Goal: Register for event/course

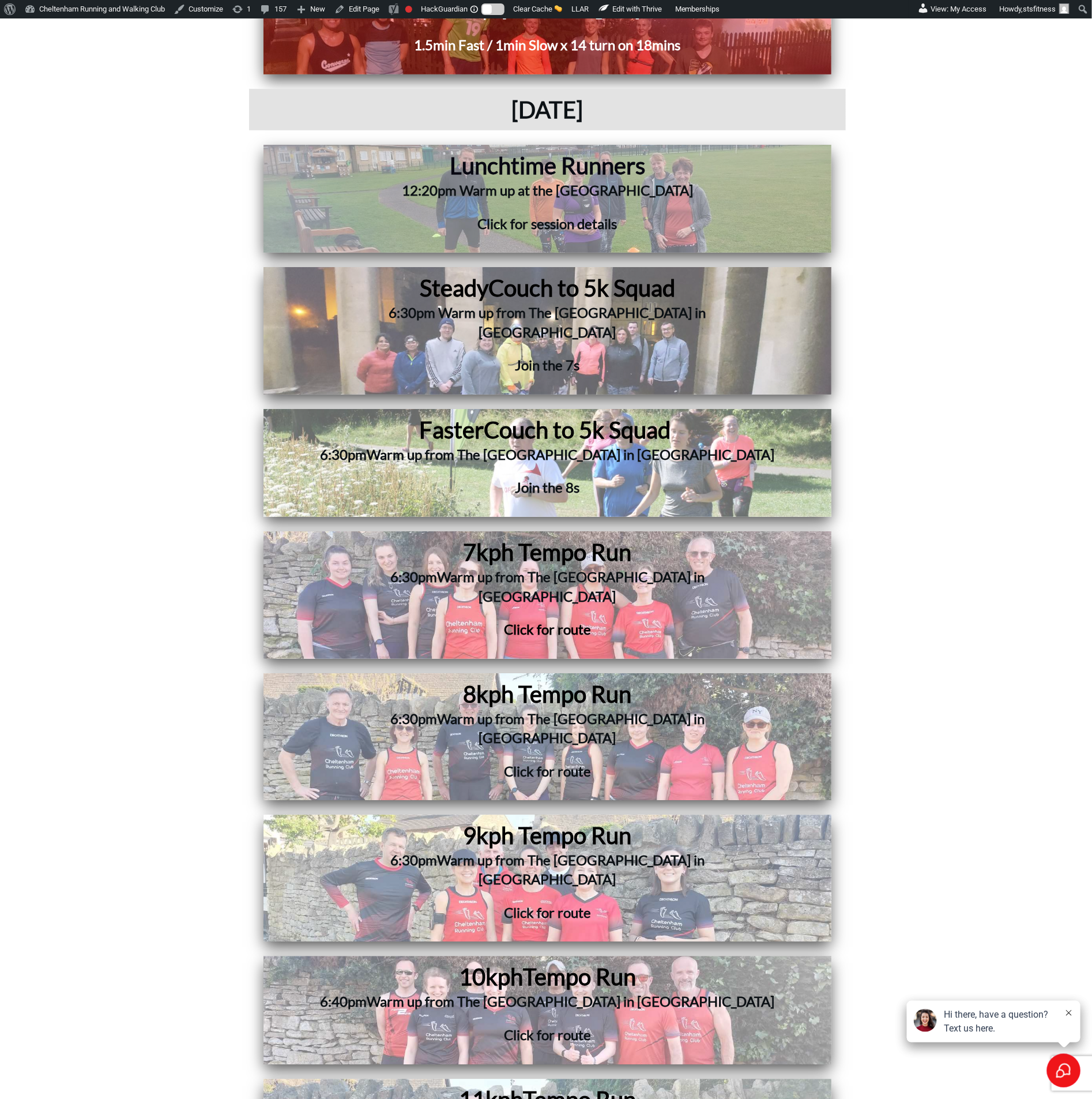
scroll to position [2509, 0]
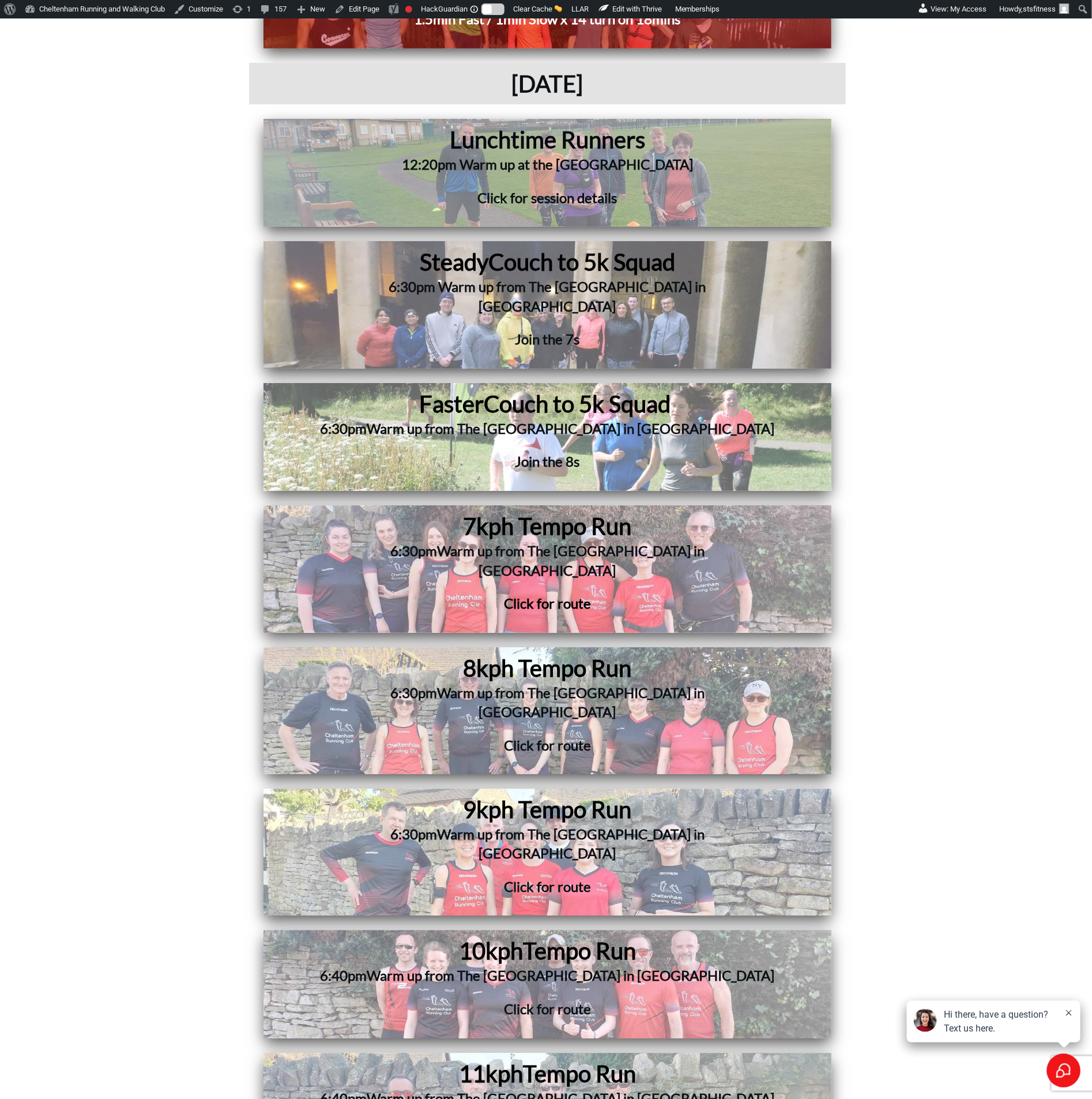
click at [443, 795] on h1 "9kph Tempo Run" at bounding box center [547, 809] width 446 height 30
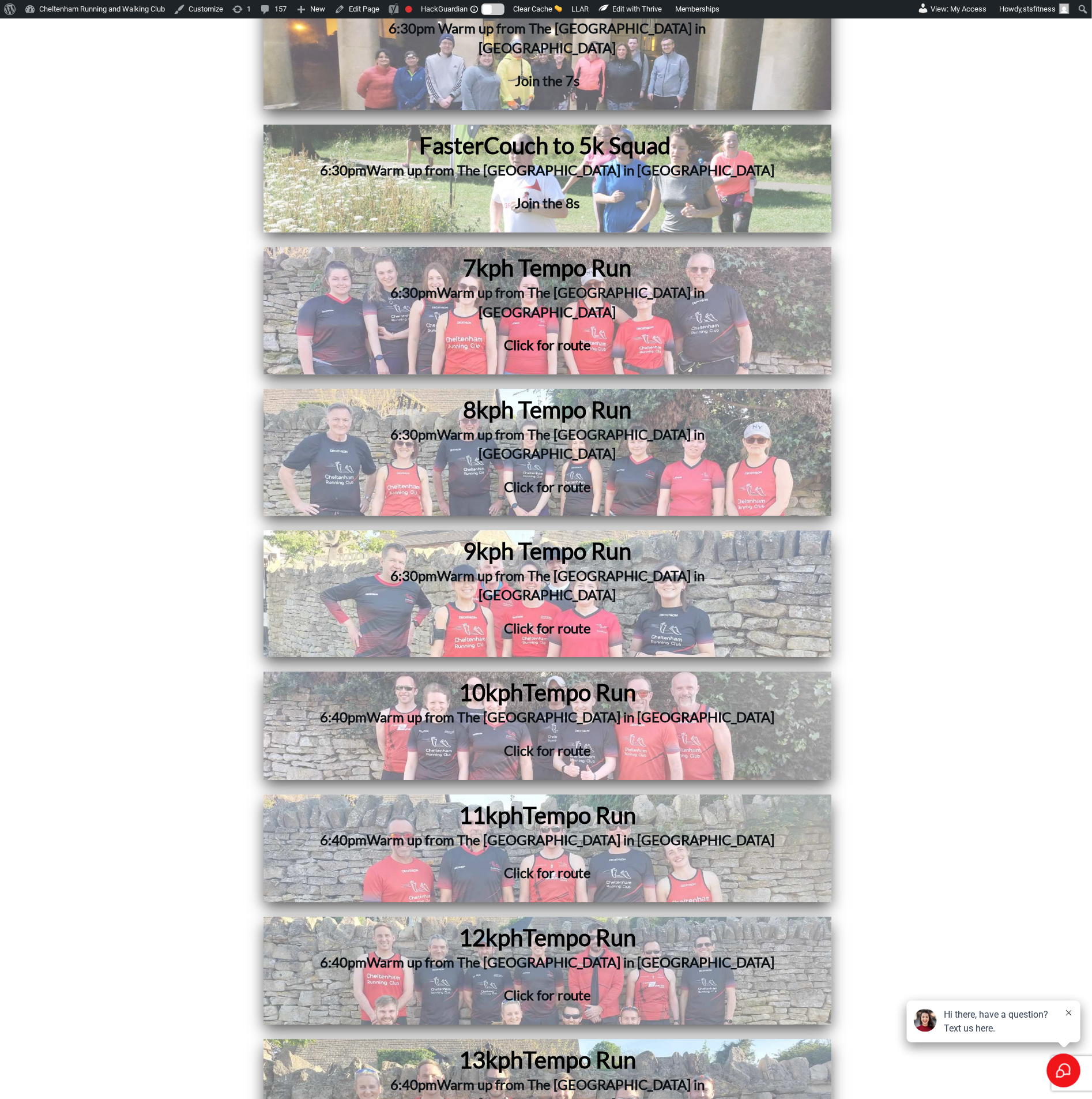
scroll to position [2768, 0]
click at [583, 952] on h3 "6:40pm Warm up from The [GEOGRAPHIC_DATA] in [GEOGRAPHIC_DATA]" at bounding box center [547, 968] width 466 height 34
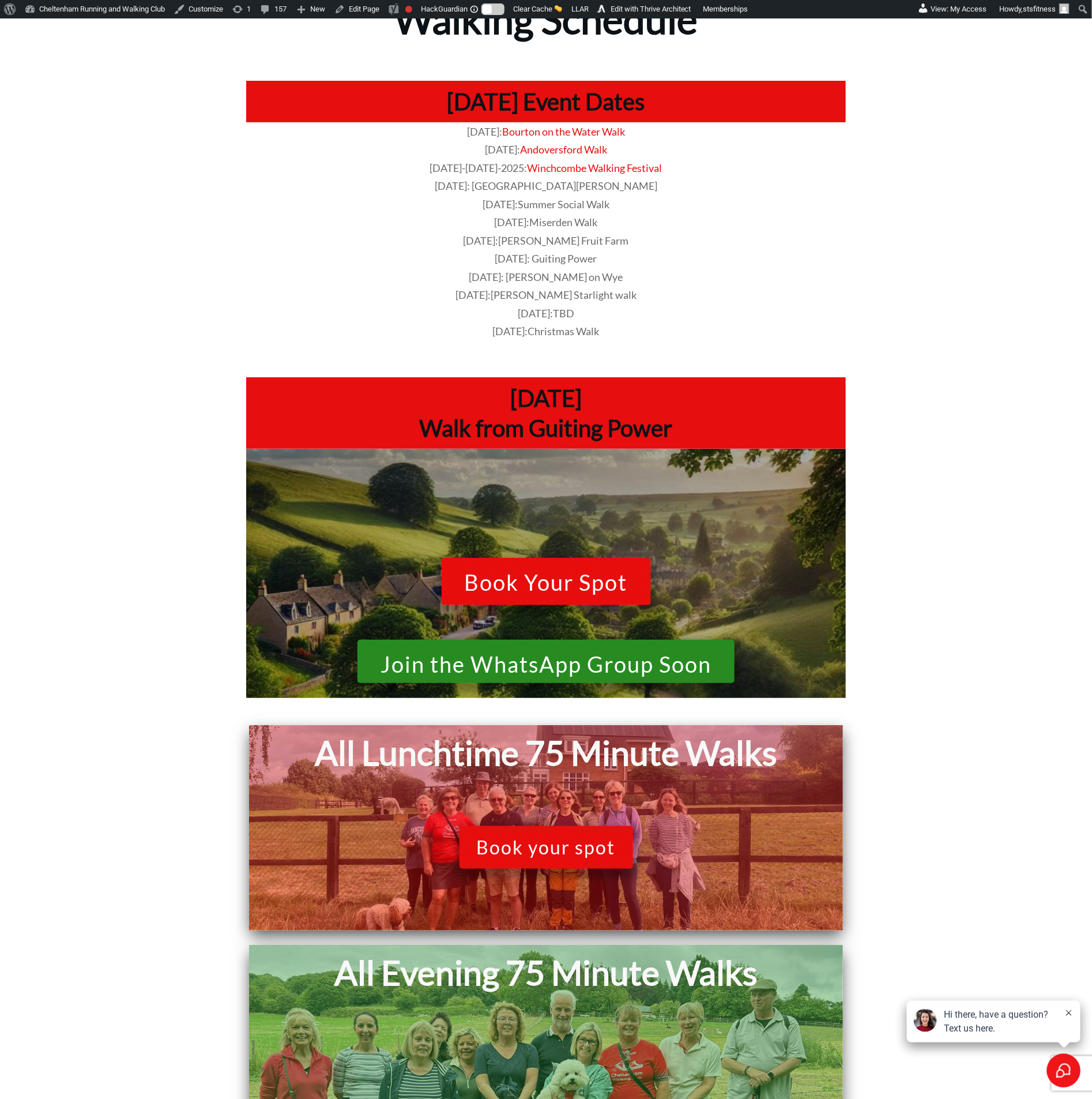
scroll to position [260, 0]
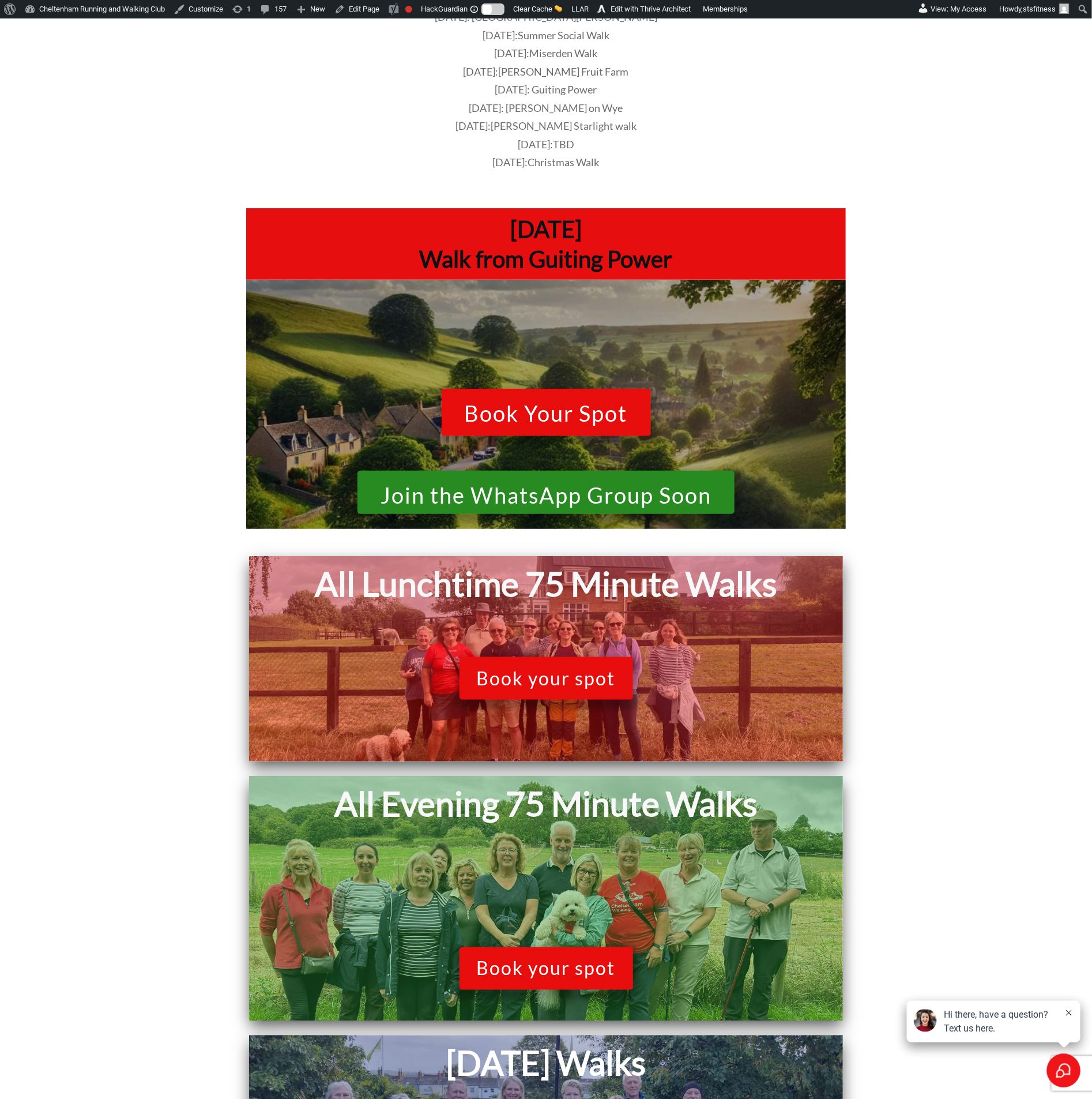
click at [530, 424] on span "Book Your Spot" at bounding box center [546, 415] width 164 height 28
click at [585, 495] on span "Join the WhatsApp Group Soon" at bounding box center [546, 495] width 331 height 24
